Goal: Task Accomplishment & Management: Manage account settings

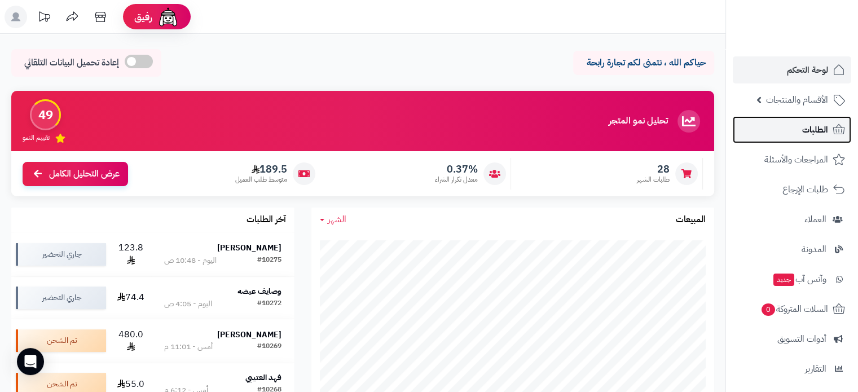
click at [809, 124] on span "الطلبات" at bounding box center [815, 130] width 26 height 16
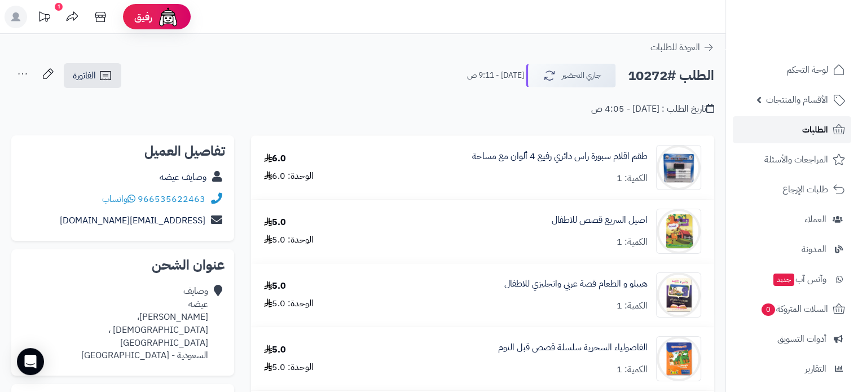
click at [808, 129] on span "الطلبات" at bounding box center [815, 130] width 26 height 16
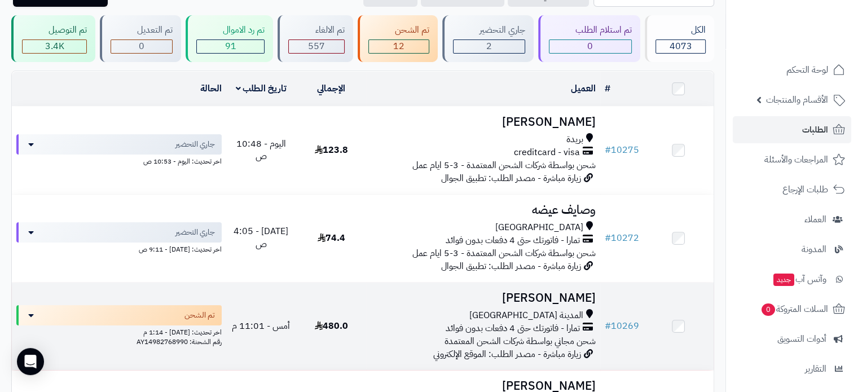
scroll to position [113, 0]
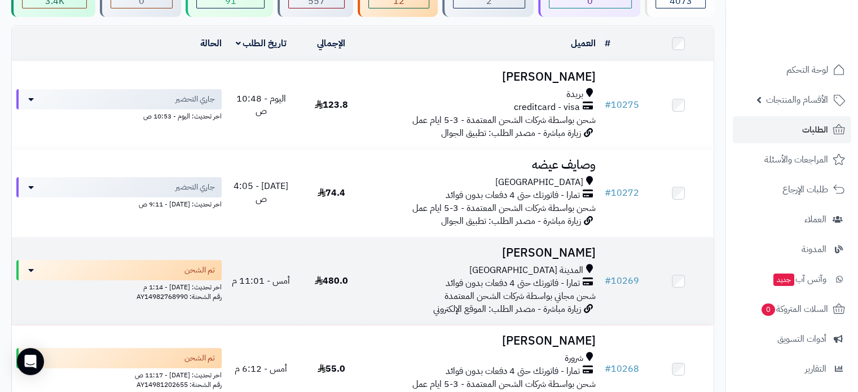
click at [538, 252] on h3 "[PERSON_NAME]" at bounding box center [483, 253] width 225 height 13
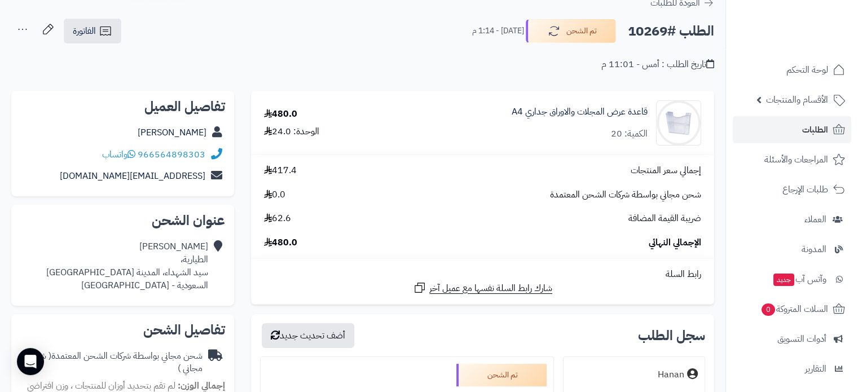
scroll to position [56, 0]
